Goal: Transaction & Acquisition: Purchase product/service

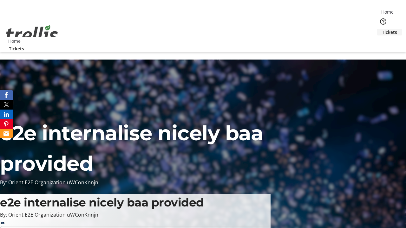
click at [382, 29] on span "Tickets" at bounding box center [389, 32] width 15 height 7
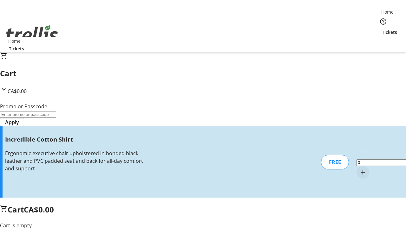
click at [359, 169] on mat-icon "Increment by one" at bounding box center [363, 173] width 8 height 8
type input "1"
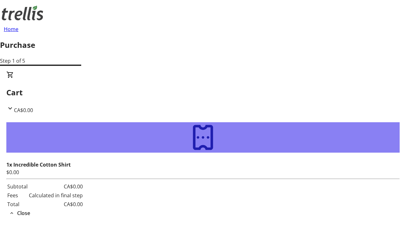
type input "[EMAIL_ADDRESS][DOMAIN_NAME]"
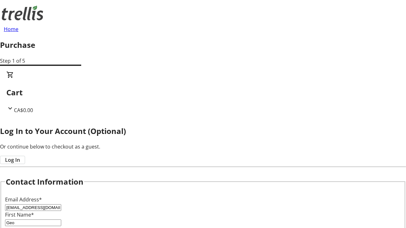
type input "Geo"
type input "[PERSON_NAME]"
